Goal: Task Accomplishment & Management: Manage account settings

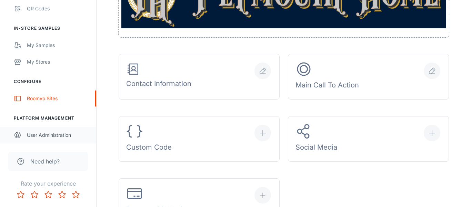
scroll to position [206, 0]
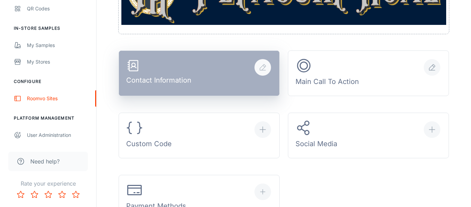
click at [162, 80] on div "Contact Information" at bounding box center [158, 73] width 65 height 29
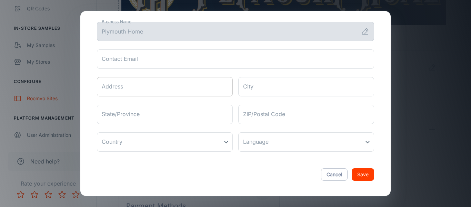
scroll to position [31, 0]
click at [333, 174] on button "Cancel" at bounding box center [334, 173] width 27 height 12
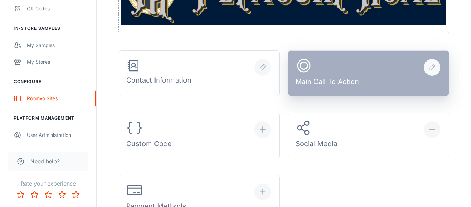
click at [344, 84] on div "Main Call To Action" at bounding box center [327, 73] width 63 height 32
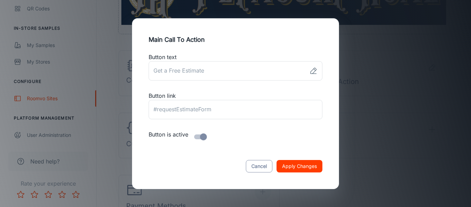
click at [259, 167] on button "Cancel" at bounding box center [259, 166] width 27 height 12
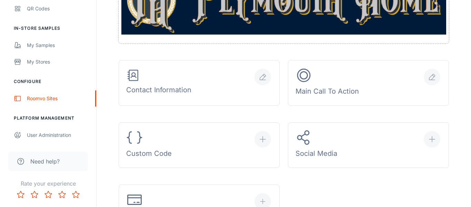
scroll to position [196, 0]
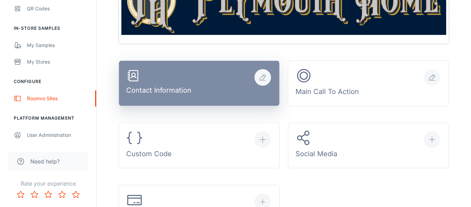
click at [180, 90] on div "Contact Information" at bounding box center [158, 83] width 65 height 29
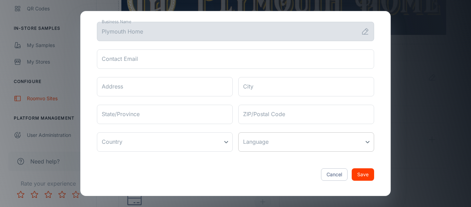
scroll to position [31, 0]
click at [336, 178] on button "Cancel" at bounding box center [334, 173] width 27 height 12
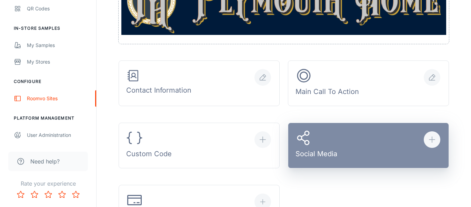
click at [325, 158] on div "Social Media" at bounding box center [317, 145] width 42 height 32
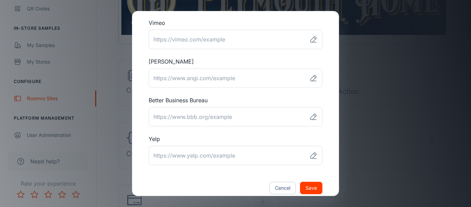
scroll to position [279, 0]
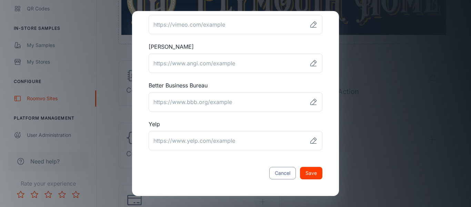
click at [278, 176] on button "Cancel" at bounding box center [282, 173] width 27 height 12
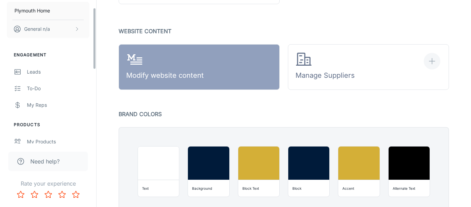
scroll to position [0, 0]
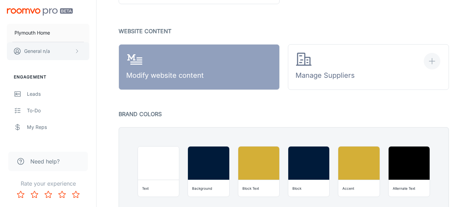
click at [77, 50] on icon "scrollable content" at bounding box center [77, 51] width 6 height 6
click at [68, 85] on div at bounding box center [235, 103] width 471 height 207
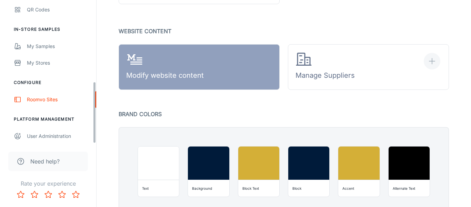
scroll to position [188, 0]
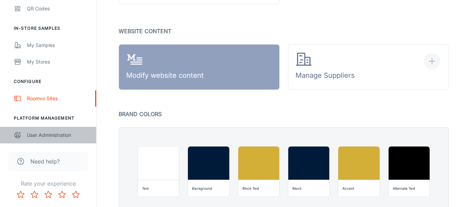
click at [43, 135] on div "User Administration" at bounding box center [58, 135] width 62 height 8
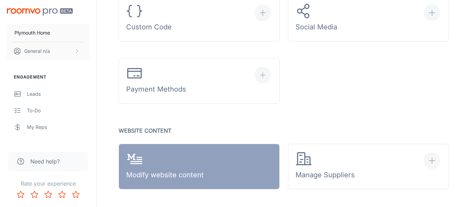
scroll to position [259, 0]
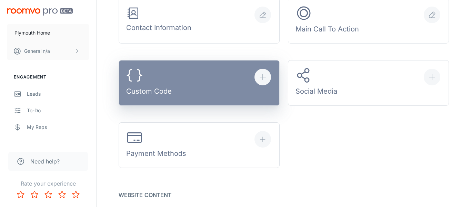
click at [144, 92] on div "Custom Code" at bounding box center [149, 83] width 46 height 32
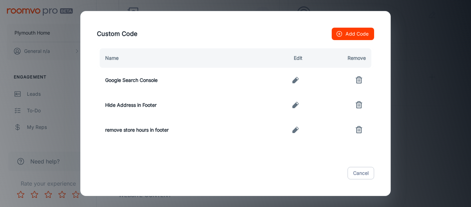
click at [363, 35] on button "Add Code" at bounding box center [353, 34] width 42 height 12
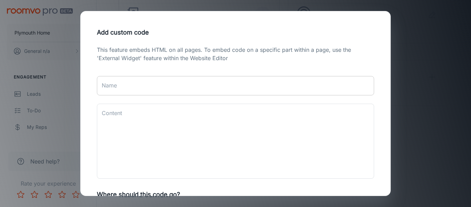
click at [127, 91] on input "Name" at bounding box center [235, 85] width 277 height 19
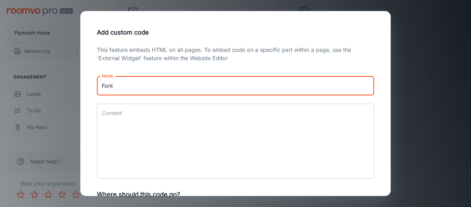
type input "Font"
click at [131, 117] on textarea "Content" at bounding box center [236, 140] width 268 height 63
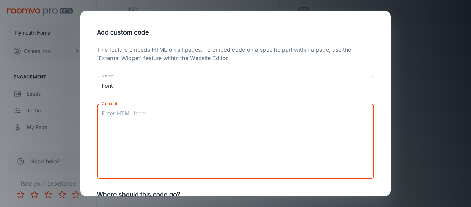
paste textarea "/* Apply the custom font to all main titles/headers */ h1, h2, h3 { /* * Replac…"
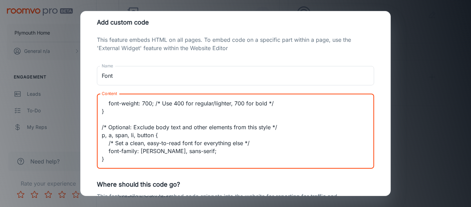
scroll to position [133, 0]
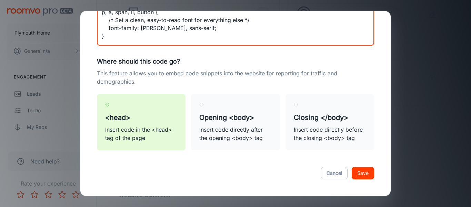
type textarea "/* Apply the custom font to all main titles/headers */ h1, h2, h3 { /* * Replac…"
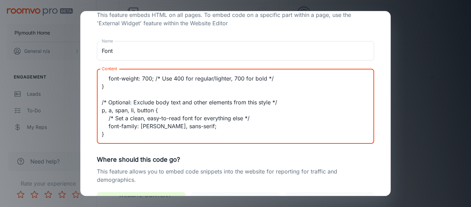
scroll to position [0, 0]
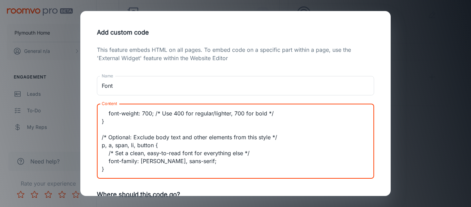
drag, startPoint x: 114, startPoint y: 103, endPoint x: 80, endPoint y: 9, distance: 99.9
click at [80, 9] on div "Add custom code This feature embeds HTML on all pages. To embed code on a speci…" at bounding box center [235, 103] width 471 height 207
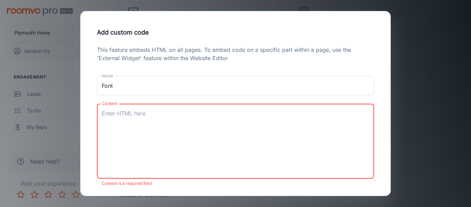
paste textarea "<style> h1, h2, h3 { font-family: 'Playfair Display', [US_STATE], serif; font-w…"
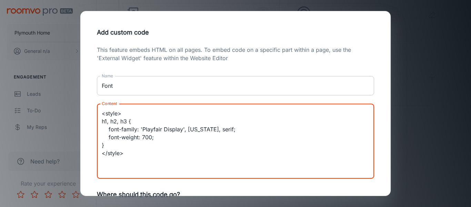
type textarea "<style> h1, h2, h3 { font-family: 'Playfair Display', [US_STATE], serif; font-w…"
click at [140, 84] on input "Font" at bounding box center [235, 85] width 277 height 19
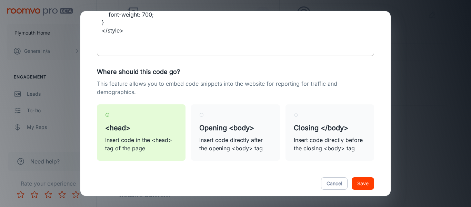
scroll to position [133, 0]
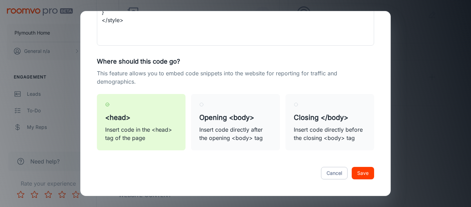
type input "Font (head)"
click at [366, 176] on button "Save" at bounding box center [363, 173] width 22 height 12
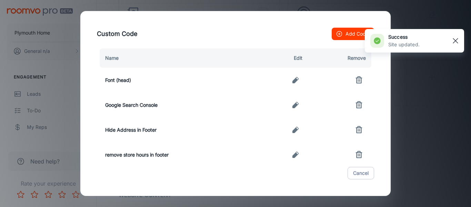
click at [455, 41] on line "button" at bounding box center [455, 40] width 5 height 5
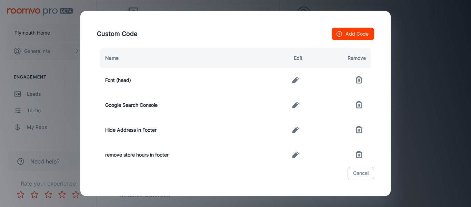
click at [454, 142] on div "Custom Code Add Code Name Edit Remove Font (head) Google Search Console Hide Ad…" at bounding box center [235, 103] width 471 height 207
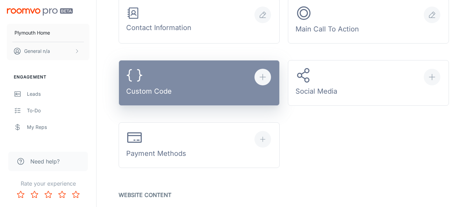
click at [188, 89] on button "Custom Code" at bounding box center [199, 83] width 161 height 46
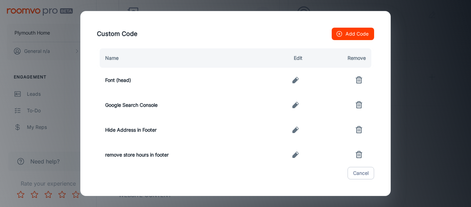
click at [450, 113] on div "Custom Code Add Code Name Edit Remove Font (head) Google Search Console Hide Ad…" at bounding box center [235, 103] width 471 height 207
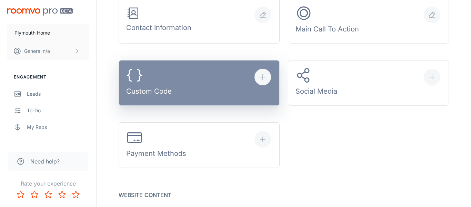
click at [159, 85] on div "Custom Code" at bounding box center [149, 83] width 46 height 32
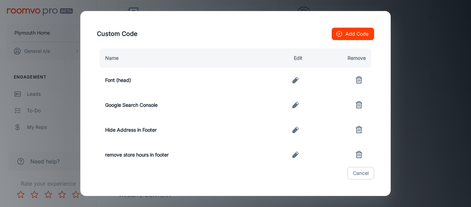
click at [295, 83] on icon "button" at bounding box center [296, 80] width 8 height 8
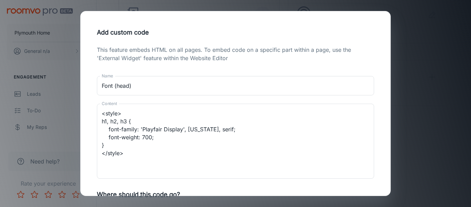
click at [406, 82] on div "Add custom code This feature embeds HTML on all pages. To embed code on a speci…" at bounding box center [235, 103] width 471 height 207
type textarea "<style> h1, h2, h3 { font-family: 'Playfair Display', [US_STATE], serif; font-w…"
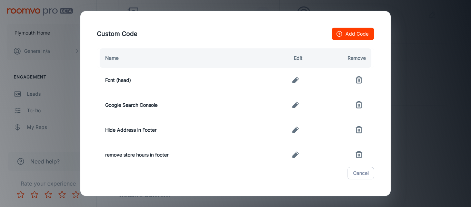
click at [435, 65] on div "Custom Code Add Code Name Edit Remove Font (head) Google Search Console Hide Ad…" at bounding box center [235, 103] width 471 height 207
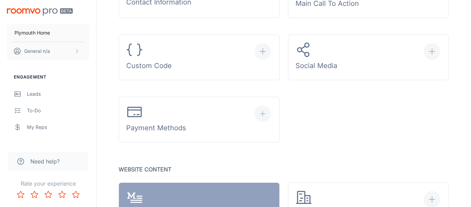
scroll to position [285, 0]
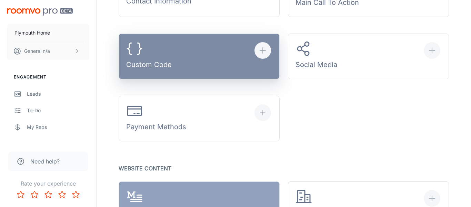
click at [258, 52] on div "button" at bounding box center [263, 50] width 17 height 17
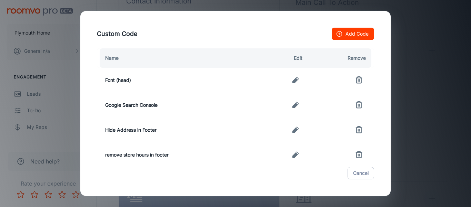
click at [358, 81] on line "button" at bounding box center [358, 80] width 0 height 2
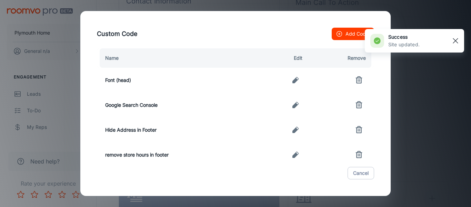
click at [457, 39] on line "button" at bounding box center [455, 40] width 5 height 5
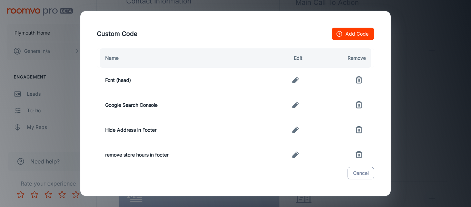
click at [365, 170] on button "Cancel" at bounding box center [361, 173] width 27 height 12
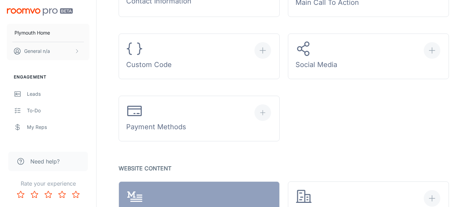
click at [439, 157] on div "Manage Business Subscriptions & Payments Web Address Quick Settings Contact Inf…" at bounding box center [283, 124] width 347 height 689
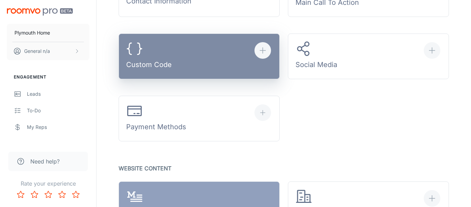
click at [191, 70] on button "Custom Code" at bounding box center [199, 56] width 161 height 46
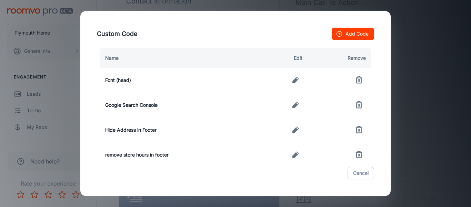
click at [358, 78] on icon "button" at bounding box center [359, 80] width 8 height 8
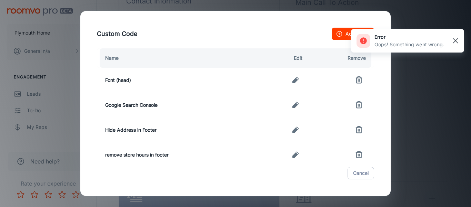
click at [459, 40] on rect "button" at bounding box center [456, 41] width 8 height 8
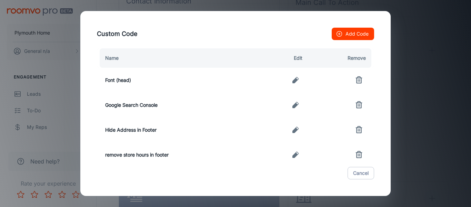
click at [442, 137] on div "Custom Code Add Code Name Edit Remove Font (head) Google Search Console Hide Ad…" at bounding box center [235, 103] width 471 height 207
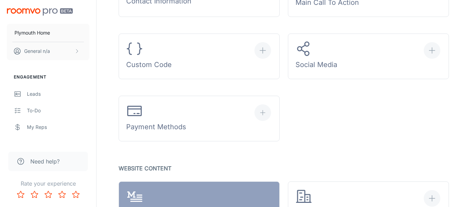
click at [412, 147] on div "Manage Business Subscriptions & Payments Web Address Quick Settings Contact Inf…" at bounding box center [283, 124] width 347 height 689
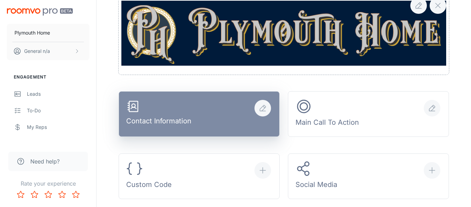
scroll to position [169, 0]
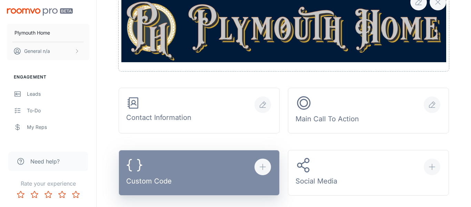
click at [172, 174] on button "Custom Code" at bounding box center [199, 173] width 161 height 46
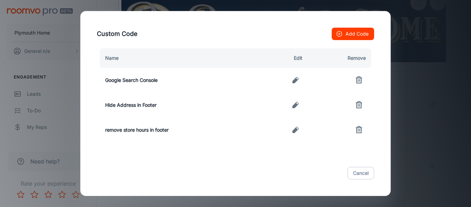
click at [448, 173] on div "Custom Code Add Code Name Edit Remove Google Search Console Hide Address in Foo…" at bounding box center [235, 103] width 471 height 207
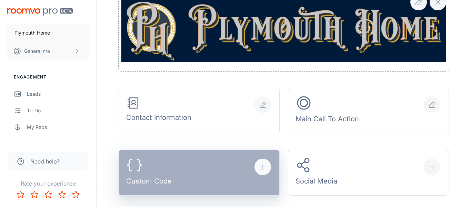
click at [159, 173] on div "Custom Code" at bounding box center [149, 173] width 46 height 32
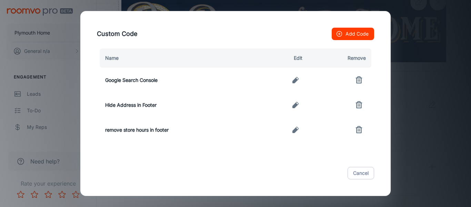
click at [358, 37] on button "Add Code" at bounding box center [353, 34] width 42 height 12
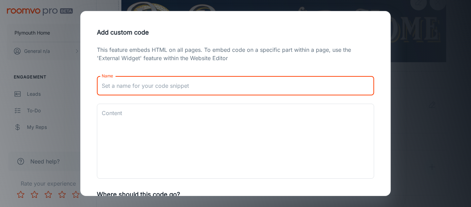
click at [150, 81] on input "Name" at bounding box center [235, 85] width 277 height 19
type input "Font"
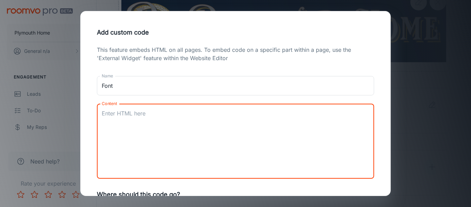
click at [118, 119] on textarea "Content" at bounding box center [236, 140] width 268 height 63
paste textarea "<link href="https://fonts.googleapis.com/css2?family=UnifrakturMaguntia&display…"
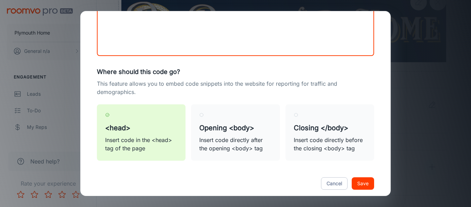
scroll to position [123, 0]
type textarea "<link href="https://fonts.googleapis.com/css2?family=UnifrakturMaguntia&display…"
click at [368, 183] on button "Save" at bounding box center [363, 183] width 22 height 12
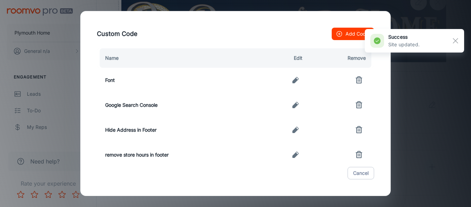
click at [455, 128] on div "Custom Code Add Code Name Edit Remove Font Google Search Console Hide Address i…" at bounding box center [235, 103] width 471 height 207
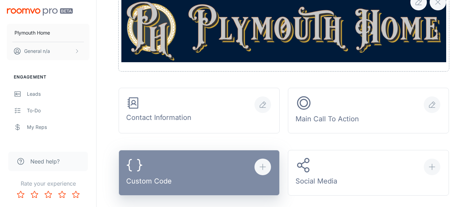
click at [194, 177] on button "Custom Code" at bounding box center [199, 173] width 161 height 46
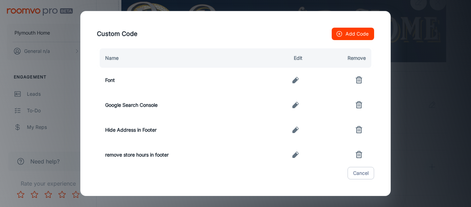
click at [298, 83] on icon "button" at bounding box center [296, 80] width 8 height 8
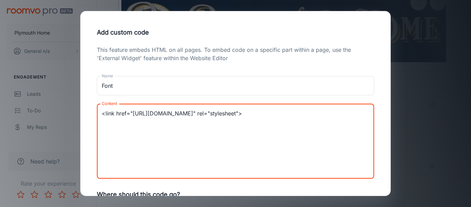
drag, startPoint x: 157, startPoint y: 127, endPoint x: 88, endPoint y: 107, distance: 71.9
click at [88, 107] on div "Add custom code This feature embeds HTML on all pages. To embed code on a speci…" at bounding box center [235, 103] width 311 height 185
paste textarea "/* Custom CSS to apply the Old English font to titles only */ h1, h2, h3 { /* S…"
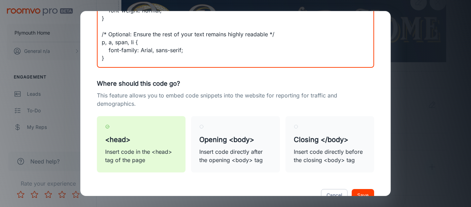
scroll to position [119, 0]
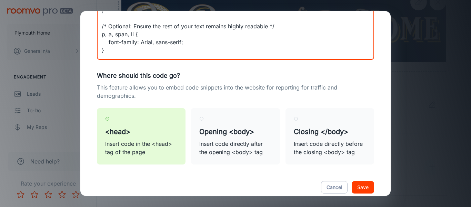
type textarea "/* Custom CSS to apply the Old English font to titles only */ h1, h2, h3 { /* S…"
click at [363, 189] on button "Save" at bounding box center [363, 187] width 22 height 12
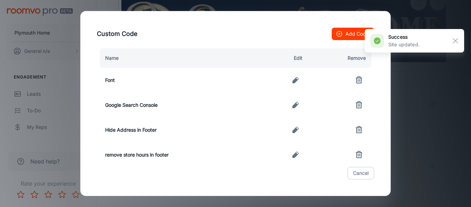
scroll to position [133, 0]
click at [458, 138] on div "Custom Code Add Code Name Edit Remove Font Google Search Console Hide Address i…" at bounding box center [235, 103] width 471 height 207
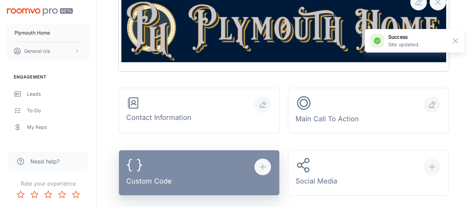
click at [263, 168] on icon "button" at bounding box center [263, 167] width 8 height 8
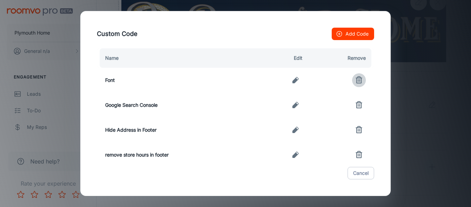
click at [361, 81] on icon "button" at bounding box center [359, 80] width 5 height 5
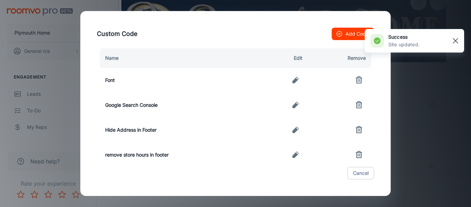
click at [457, 44] on rect "button" at bounding box center [456, 41] width 8 height 8
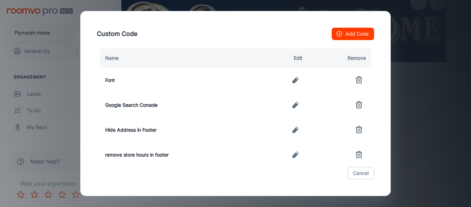
click at [449, 131] on div "Custom Code Add Code Name Edit Remove Font Google Search Console Hide Address i…" at bounding box center [235, 103] width 471 height 207
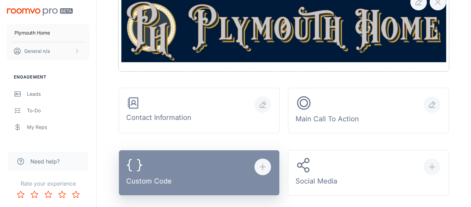
click at [144, 179] on div "Custom Code" at bounding box center [149, 173] width 46 height 32
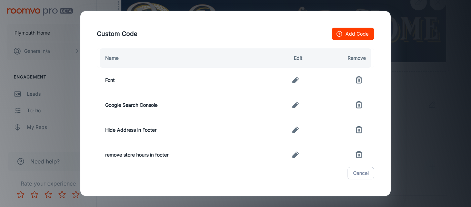
click at [299, 84] on icon "button" at bounding box center [296, 80] width 8 height 8
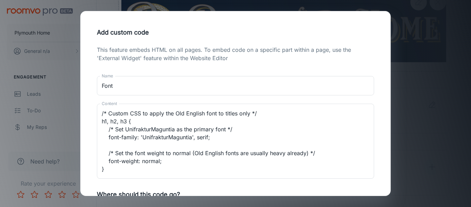
drag, startPoint x: 159, startPoint y: 175, endPoint x: 78, endPoint y: 127, distance: 93.7
click at [77, 128] on div "Add custom code This feature embeds HTML on all pages. To embed code on a speci…" at bounding box center [235, 103] width 471 height 207
drag, startPoint x: 101, startPoint y: 112, endPoint x: 247, endPoint y: 143, distance: 150.0
click at [247, 143] on div "/* Custom CSS to apply the Old English font to titles only */ h1, h2, h3 { /* S…" at bounding box center [235, 141] width 277 height 75
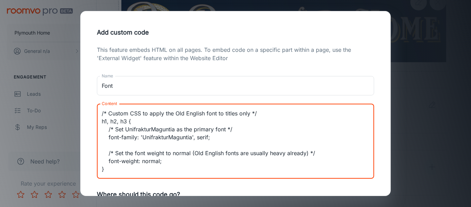
scroll to position [40, 0]
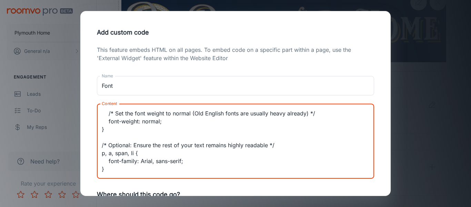
drag, startPoint x: 182, startPoint y: 169, endPoint x: 98, endPoint y: 106, distance: 104.9
click at [98, 106] on div "/* Custom CSS to apply the Old English font to titles only */ h1, h2, h3 { /* S…" at bounding box center [235, 141] width 277 height 75
type textarea "/* Custom CSS to apply the Old English font to titles only */ h1, h2, h3 { /* S…"
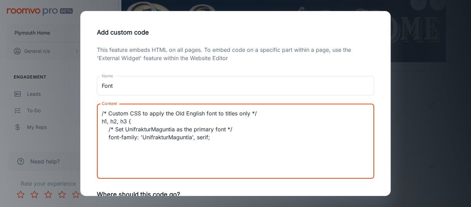
scroll to position [0, 0]
drag, startPoint x: 129, startPoint y: 167, endPoint x: 94, endPoint y: 105, distance: 71.5
click at [94, 105] on div "This feature embeds HTML on all pages. To embed code on a specific part within …" at bounding box center [236, 169] width 294 height 246
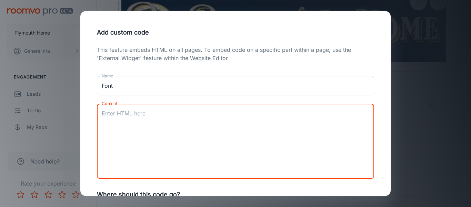
click at [122, 120] on textarea "Content" at bounding box center [236, 140] width 268 height 63
paste textarea "/* Custom CSS to apply the Old English font to titles only */ h1, h2, h3 { /* S…"
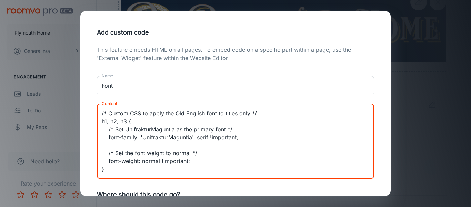
click at [249, 120] on textarea "/* Custom CSS to apply the Old English font to titles only */ h1, h2, h3 { /* S…" at bounding box center [236, 140] width 268 height 63
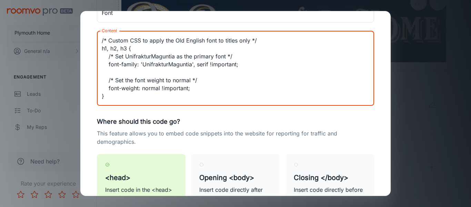
scroll to position [133, 0]
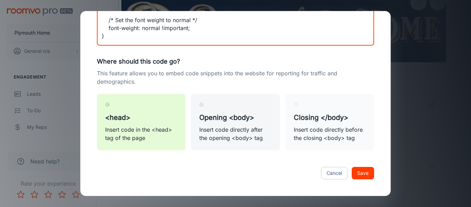
type textarea "/* Custom CSS to apply the Old English font to titles only */ h1, h2, h3 { /* S…"
click at [202, 106] on input "Opening <body> Insert code directly after the opening <body> tag" at bounding box center [201, 104] width 4 height 4
radio input "true"
radio input "false"
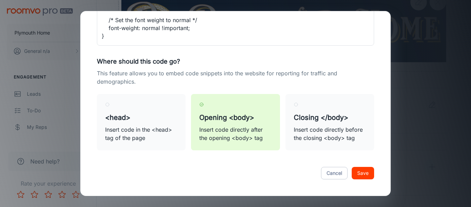
click at [370, 173] on button "Save" at bounding box center [363, 173] width 22 height 12
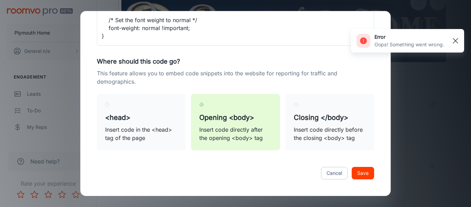
click at [458, 42] on rect "button" at bounding box center [456, 41] width 8 height 8
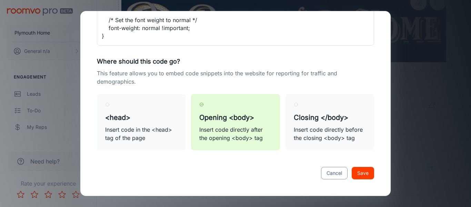
click at [341, 173] on button "Cancel" at bounding box center [334, 173] width 27 height 12
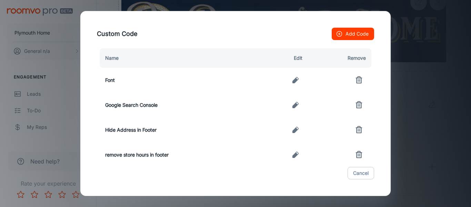
click at [462, 115] on div "Custom Code Add Code Name Edit Remove Font Google Search Console Hide Address i…" at bounding box center [235, 103] width 471 height 207
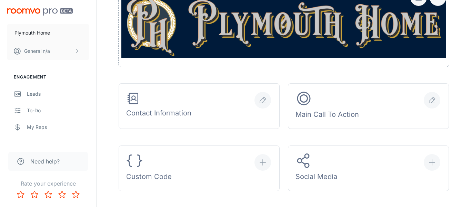
scroll to position [186, 0]
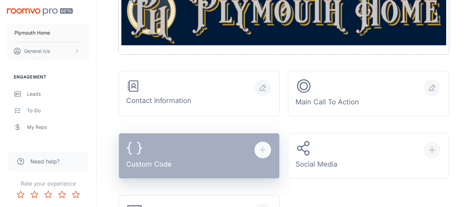
click at [207, 157] on button "Custom Code" at bounding box center [199, 156] width 161 height 46
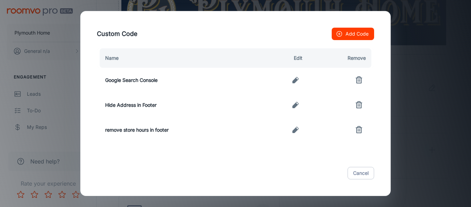
click at [352, 37] on button "Add Code" at bounding box center [353, 34] width 42 height 12
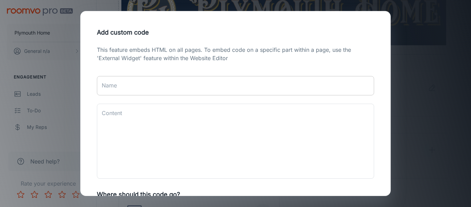
click at [154, 90] on input "Name" at bounding box center [235, 85] width 277 height 19
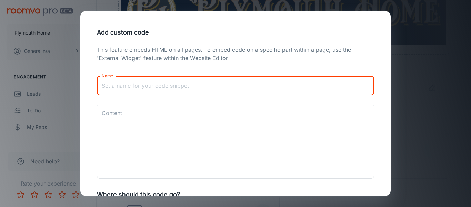
type input "Font"
click at [142, 117] on textarea "Content" at bounding box center [236, 140] width 268 height 63
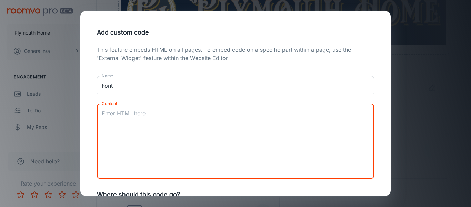
paste textarea "/* Custom CSS to apply the Old English font to titles only */ h1, h2, h3 { /* S…"
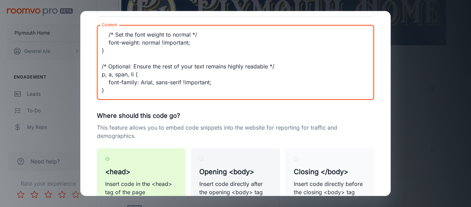
scroll to position [79, 0]
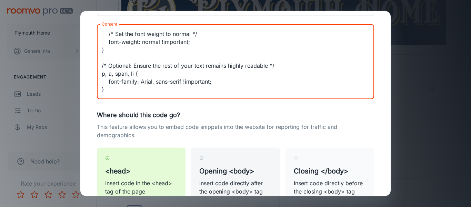
type textarea "/* Custom CSS to apply the Old English font to titles only */ h1, h2, h3 { /* S…"
click at [216, 174] on h5 "Opening <body>" at bounding box center [235, 171] width 72 height 10
click at [204, 160] on input "Opening <body> Insert code directly after the opening <body> tag" at bounding box center [201, 158] width 4 height 4
radio input "true"
radio input "false"
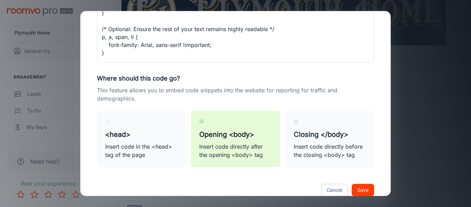
scroll to position [126, 0]
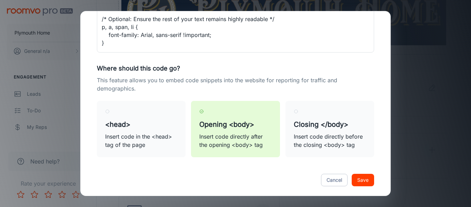
click at [366, 181] on button "Save" at bounding box center [363, 180] width 22 height 12
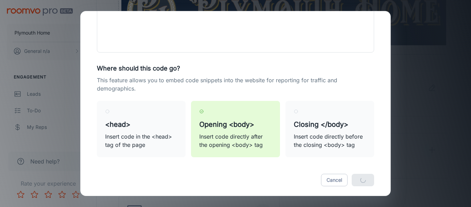
radio input "true"
radio input "false"
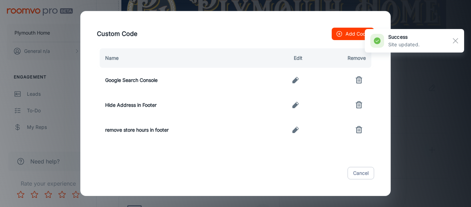
scroll to position [133, 0]
click at [360, 78] on icon "button" at bounding box center [359, 80] width 8 height 8
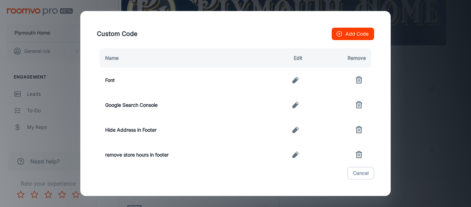
click at [460, 143] on div "Custom Code Add Code Name Edit Remove Font Google Search Console Hide Address i…" at bounding box center [235, 103] width 471 height 207
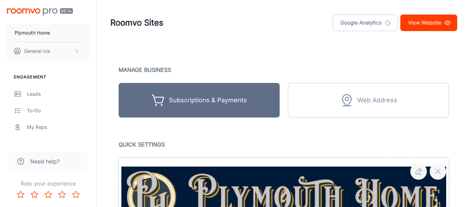
scroll to position [113, 0]
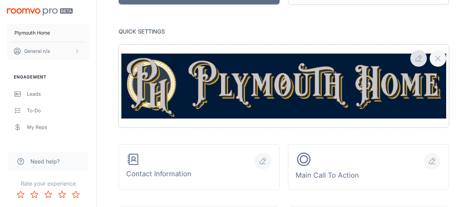
click at [421, 58] on line "button" at bounding box center [420, 57] width 2 height 2
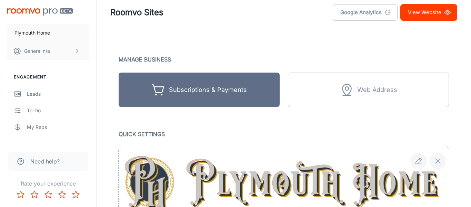
scroll to position [11, 0]
